Goal: Task Accomplishment & Management: Complete application form

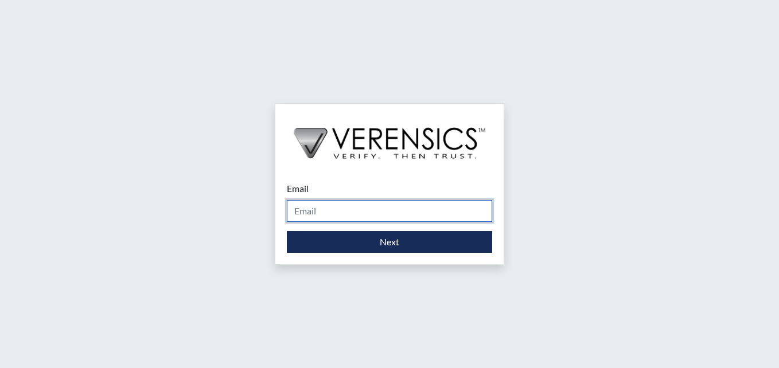
click at [330, 215] on input "Email" at bounding box center [389, 211] width 205 height 22
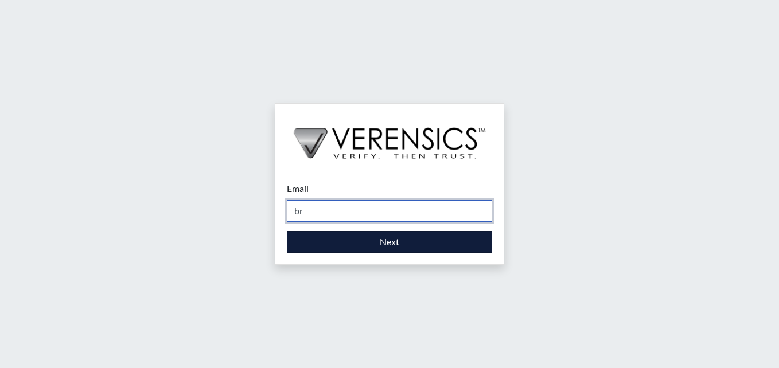
type input "[PERSON_NAME][EMAIL_ADDRESS][PERSON_NAME][DOMAIN_NAME]"
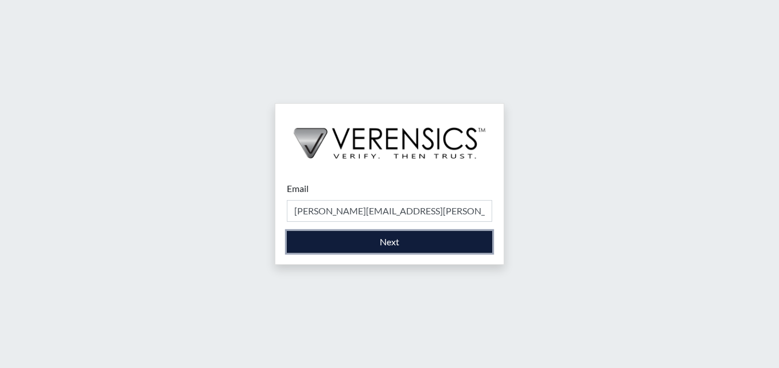
click at [358, 248] on button "Next" at bounding box center [389, 242] width 205 height 22
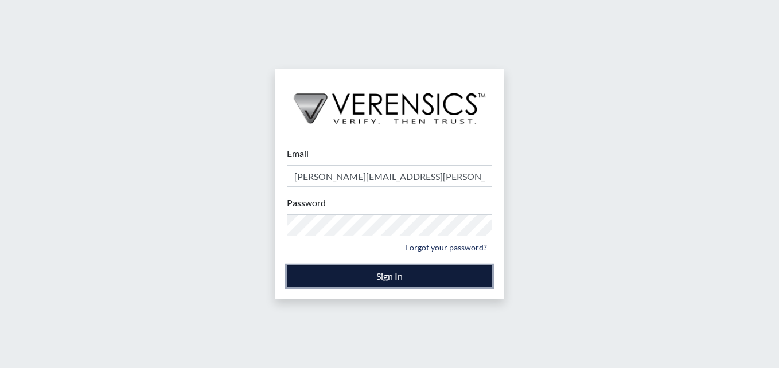
click at [386, 274] on button "Sign In" at bounding box center [389, 277] width 205 height 22
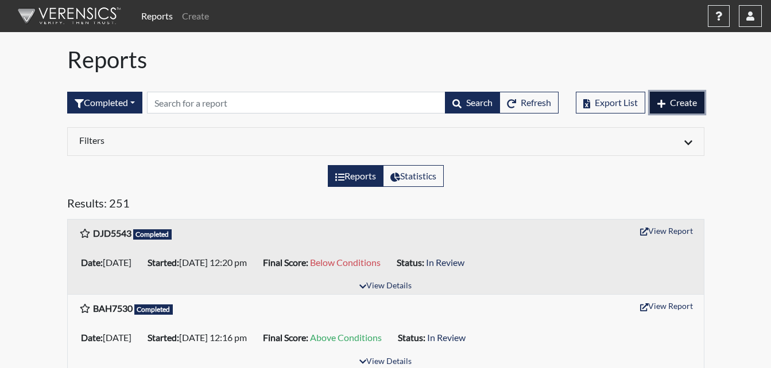
click at [675, 110] on button "Create" at bounding box center [676, 103] width 55 height 22
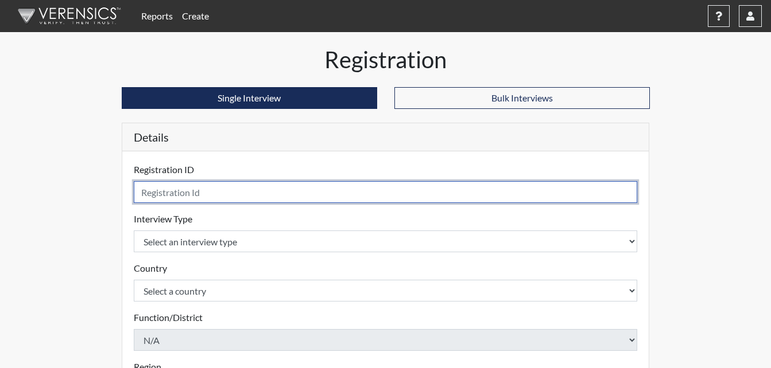
click at [153, 189] on input "text" at bounding box center [386, 192] width 504 height 22
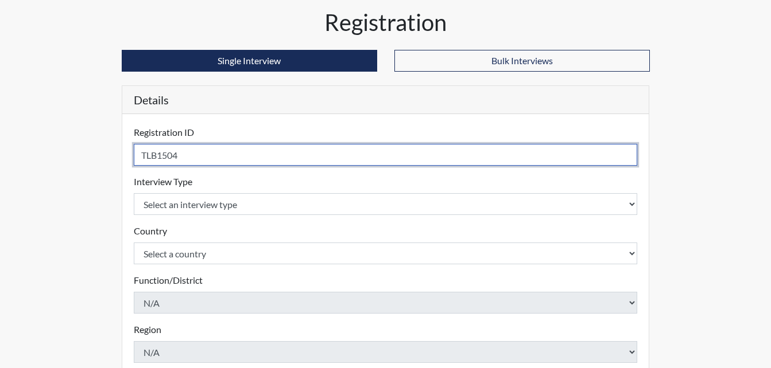
scroll to position [57, 0]
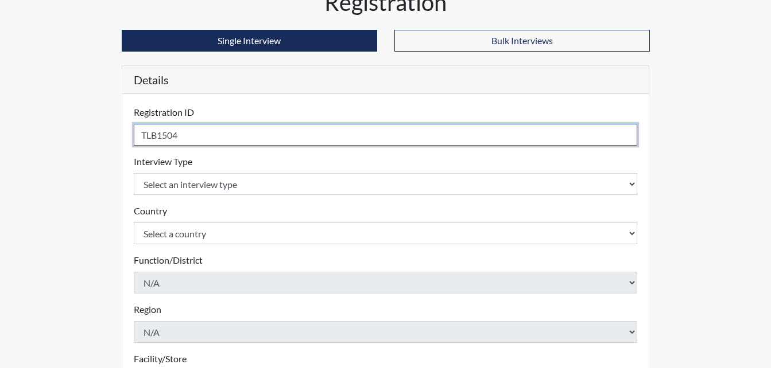
type input "TLB1504"
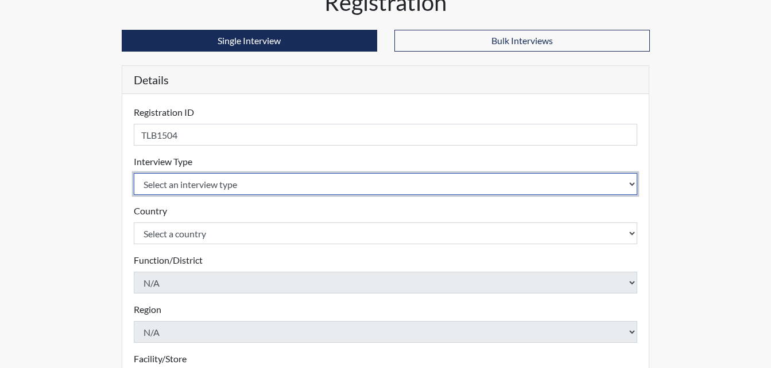
click at [255, 179] on select "Select an interview type Corrections Pre-Employment" at bounding box center [386, 184] width 504 height 22
select select "ff733e93-e1bf-11ea-9c9f-0eff0cf7eb8f"
click at [134, 173] on select "Select an interview type Corrections Pre-Employment" at bounding box center [386, 184] width 504 height 22
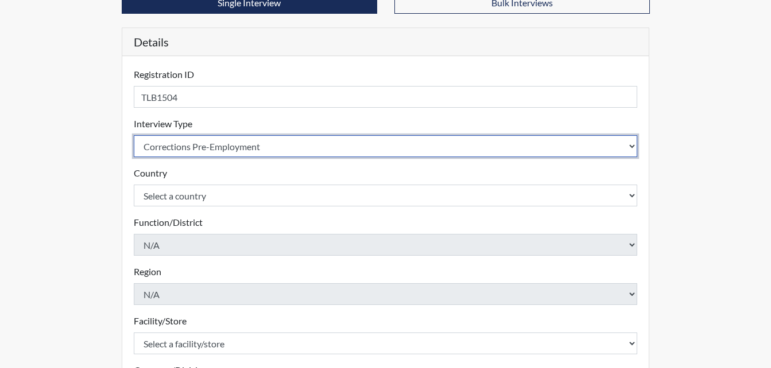
scroll to position [115, 0]
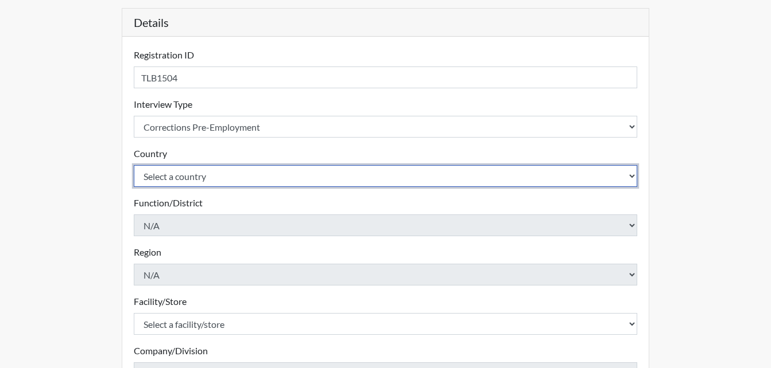
click at [228, 179] on select "Select a country [GEOGRAPHIC_DATA] [GEOGRAPHIC_DATA]" at bounding box center [386, 176] width 504 height 22
select select "united-states-of-[GEOGRAPHIC_DATA]"
click at [134, 165] on select "Select a country [GEOGRAPHIC_DATA] [GEOGRAPHIC_DATA]" at bounding box center [386, 176] width 504 height 22
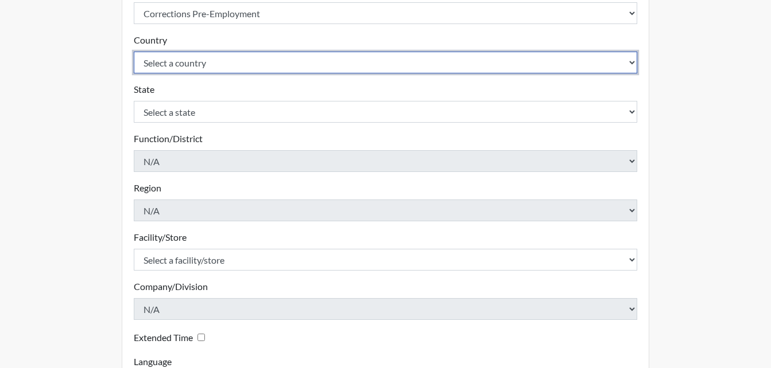
scroll to position [229, 0]
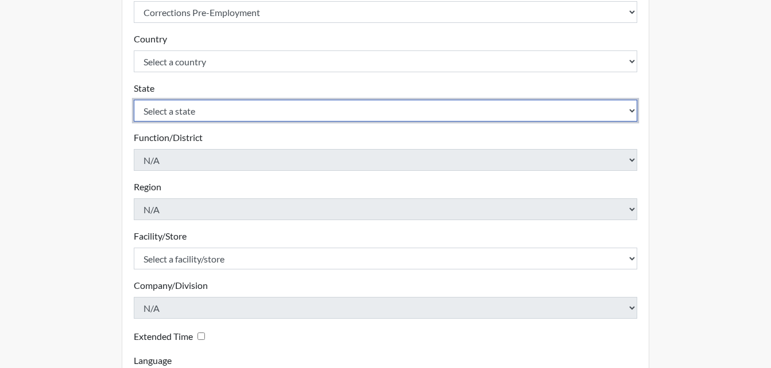
click at [217, 115] on select "Select a state [US_STATE] [US_STATE] [US_STATE] [US_STATE] [US_STATE] [US_STATE…" at bounding box center [386, 111] width 504 height 22
select select "GA"
click at [134, 100] on select "Select a state [US_STATE] [US_STATE] [US_STATE] [US_STATE] [US_STATE] [US_STATE…" at bounding box center [386, 111] width 504 height 22
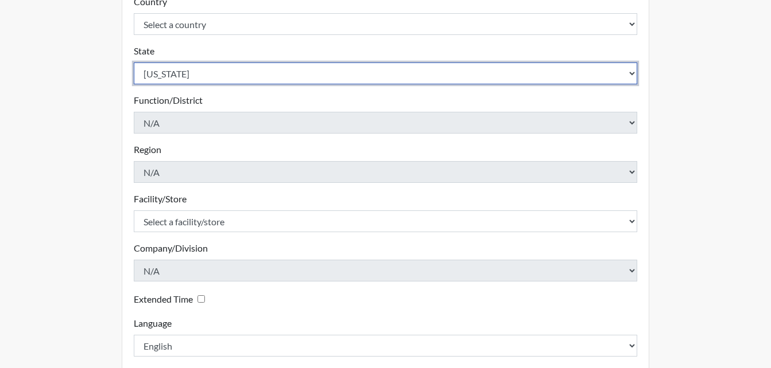
scroll to position [287, 0]
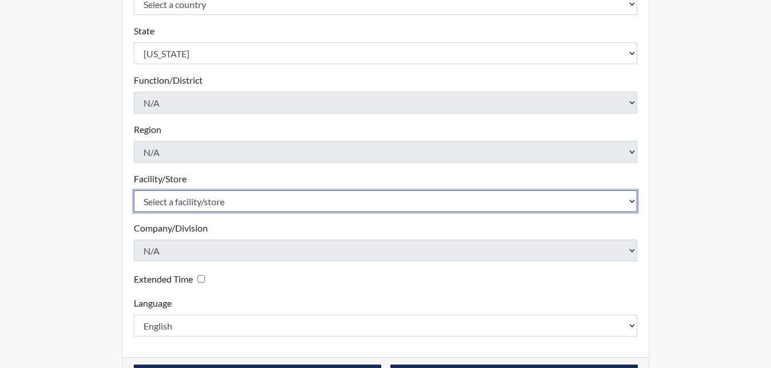
click at [220, 200] on select "Select a facility/store [PERSON_NAME]" at bounding box center [386, 201] width 504 height 22
select select "6cac2b59-3591-4b40-b097-ccfdafc86ef1"
click at [134, 190] on select "Select a facility/store [PERSON_NAME]" at bounding box center [386, 201] width 504 height 22
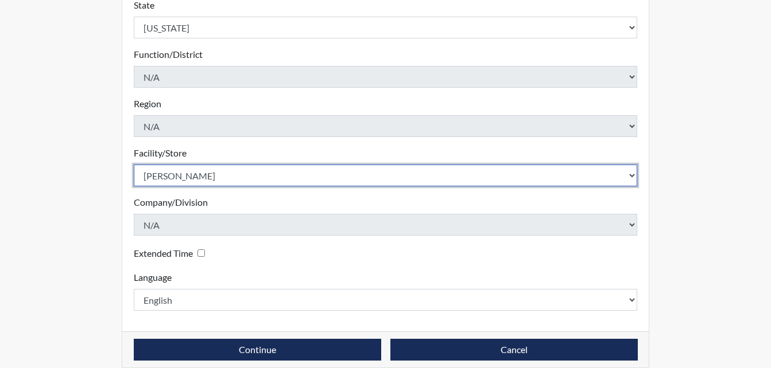
scroll to position [326, 0]
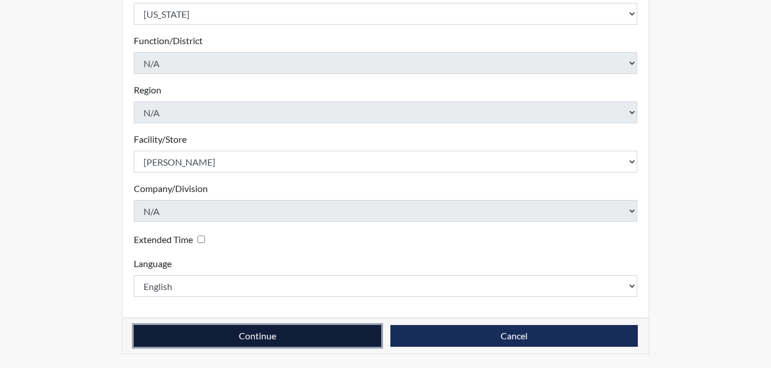
click at [328, 340] on button "Continue" at bounding box center [257, 336] width 247 height 22
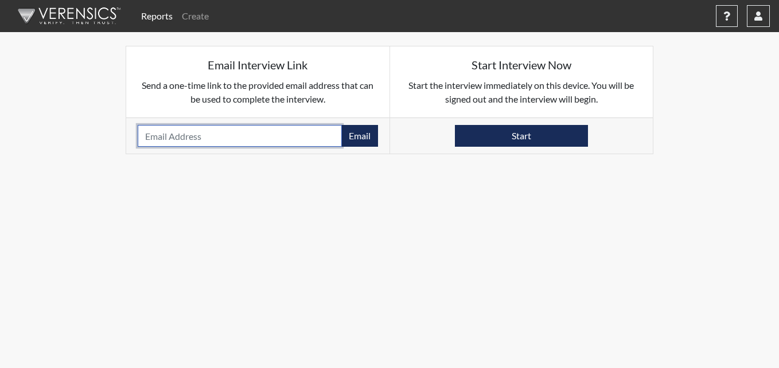
click at [224, 141] on input "email" at bounding box center [240, 136] width 204 height 22
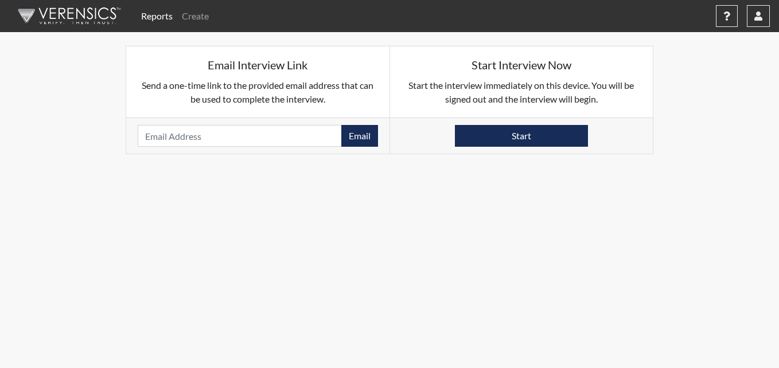
drag, startPoint x: 651, startPoint y: 211, endPoint x: 571, endPoint y: 164, distance: 93.1
click at [651, 211] on body "Reports Create Help Center × Verensics Best Practices How to successfully use t…" at bounding box center [389, 184] width 779 height 368
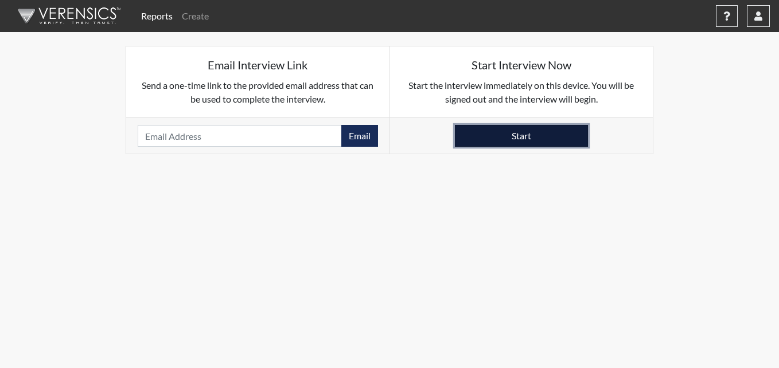
click at [532, 141] on button "Start" at bounding box center [521, 136] width 133 height 22
